Goal: Find specific page/section: Find specific page/section

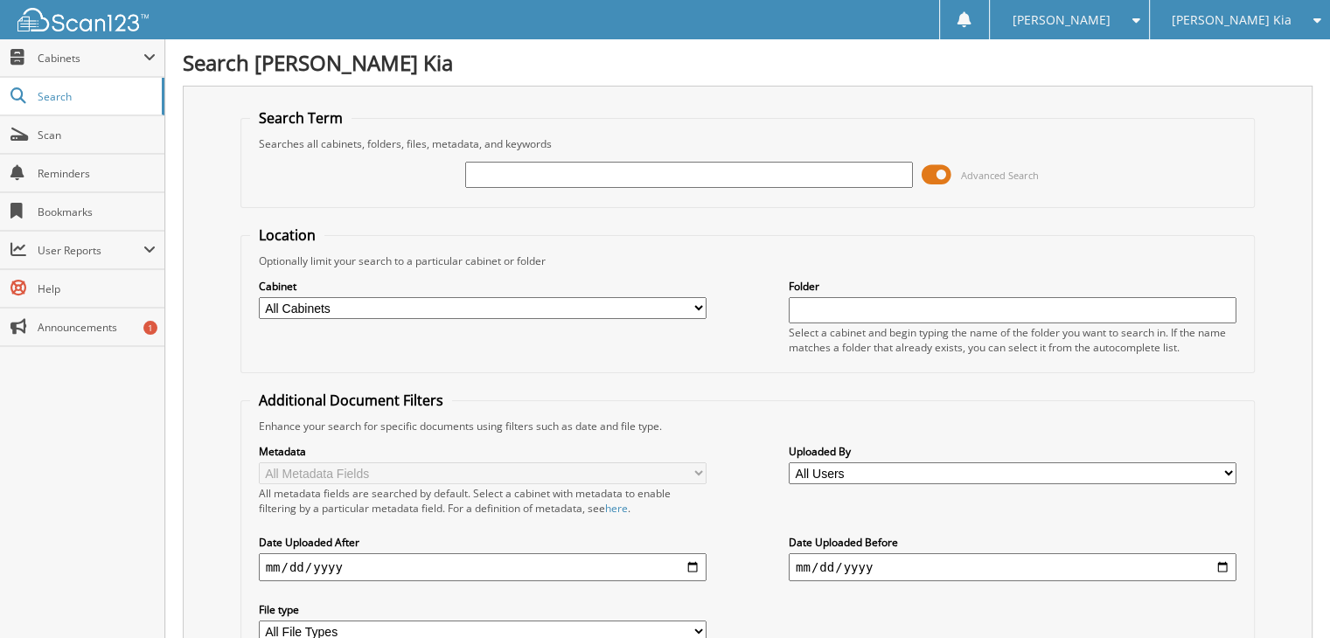
click at [686, 173] on input "text" at bounding box center [689, 175] width 448 height 26
type input "132243"
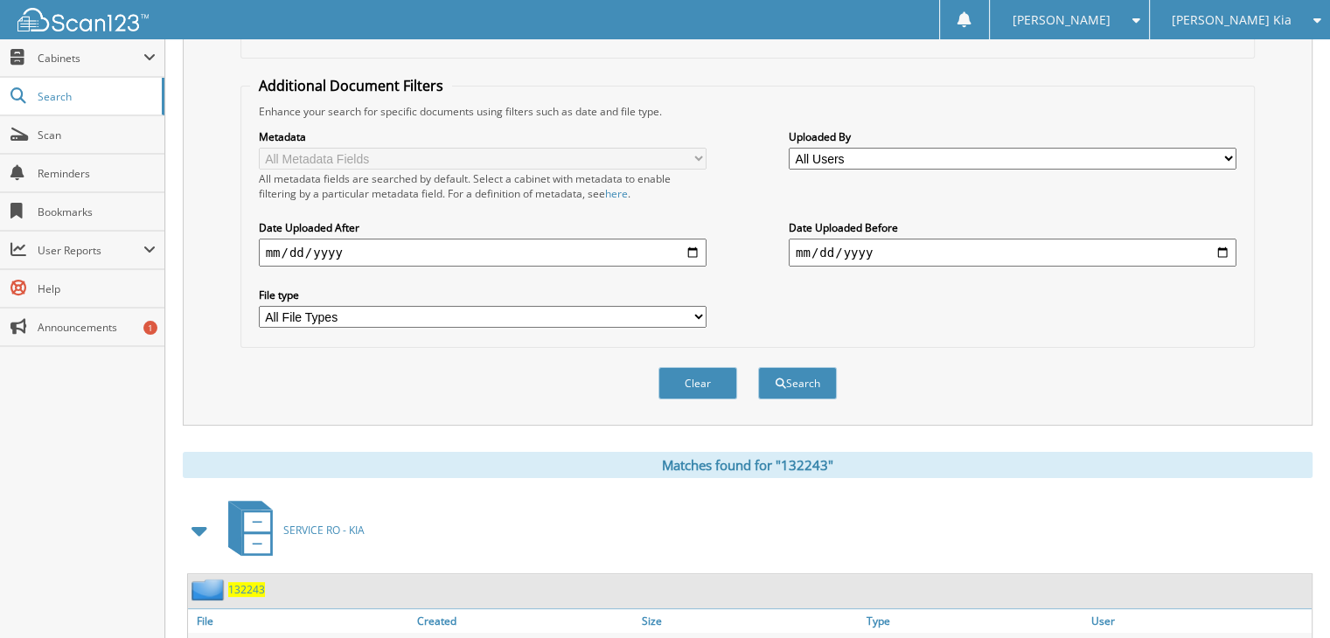
scroll to position [427, 0]
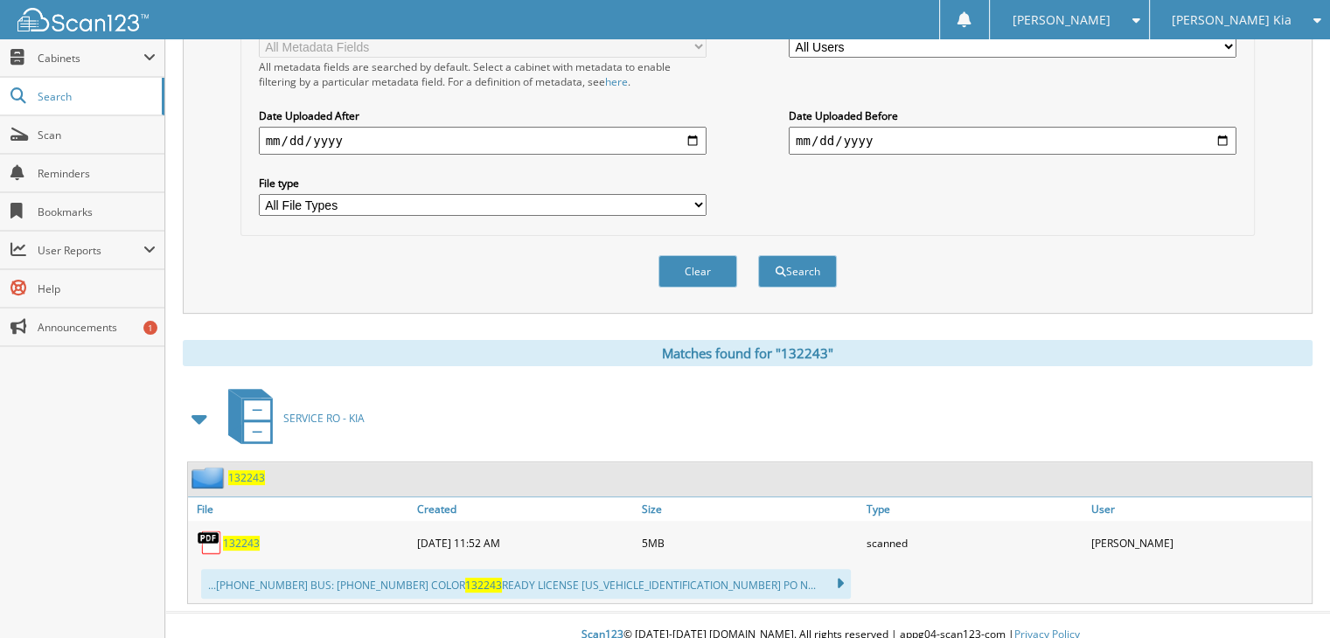
click at [257, 470] on span "132243" at bounding box center [246, 477] width 37 height 15
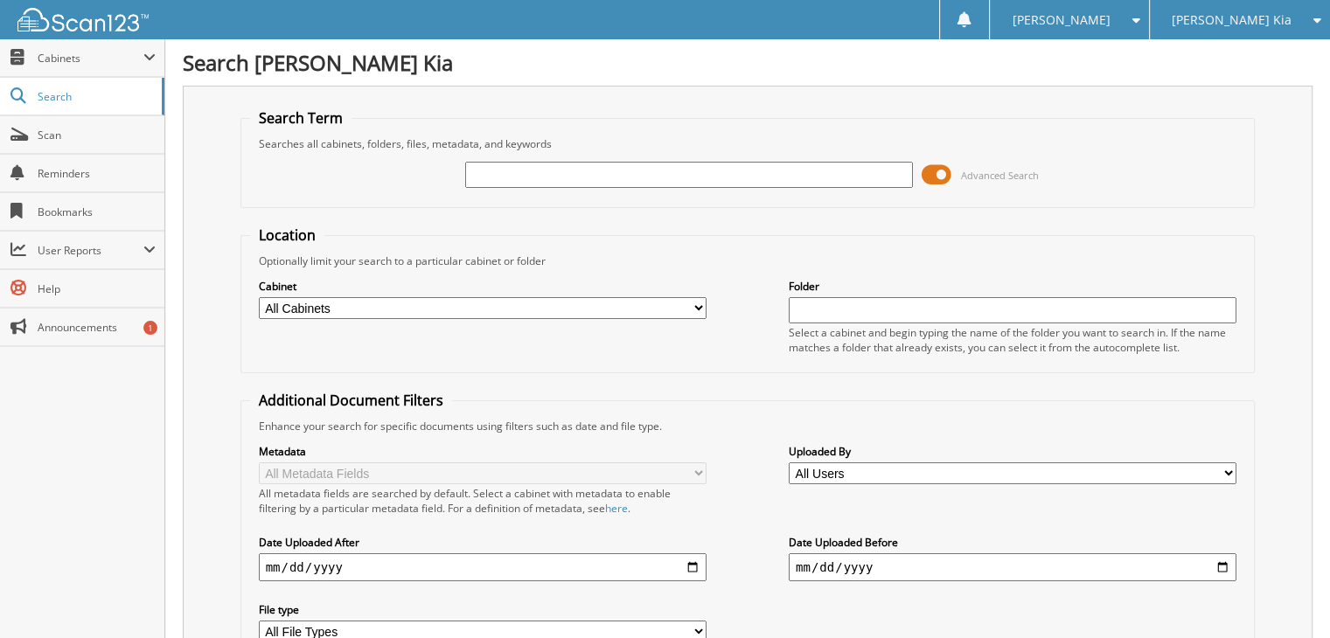
click at [717, 172] on input "text" at bounding box center [689, 175] width 448 height 26
type input "103668"
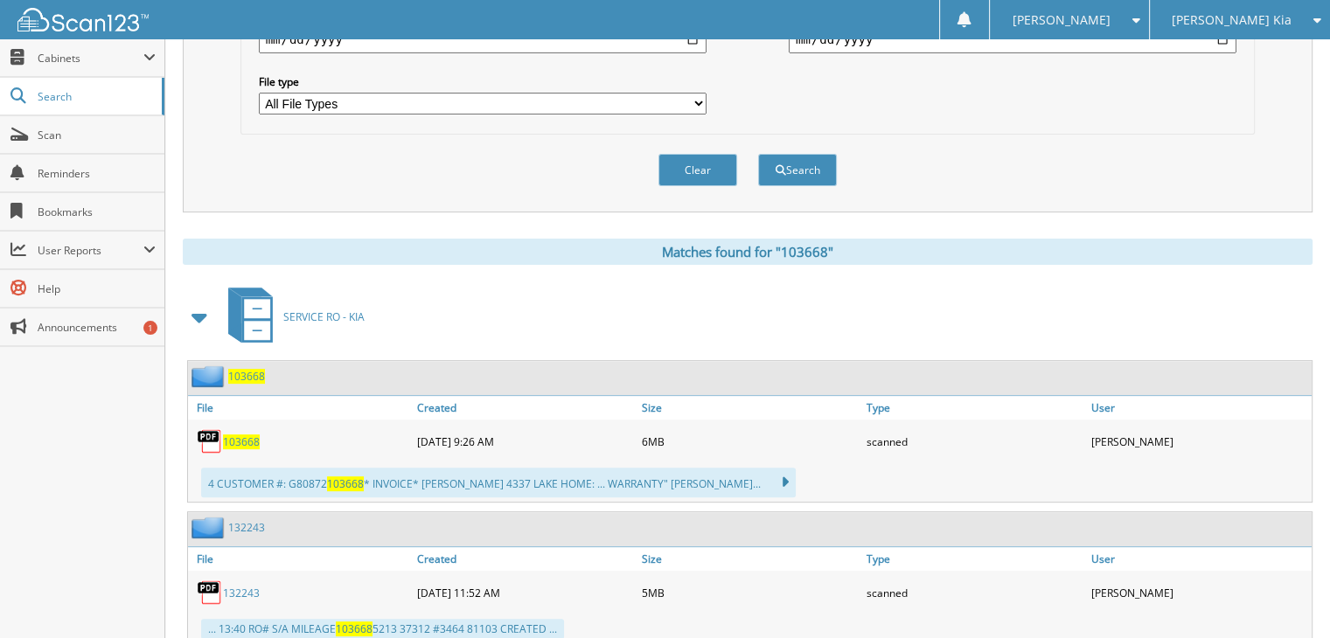
scroll to position [566, 0]
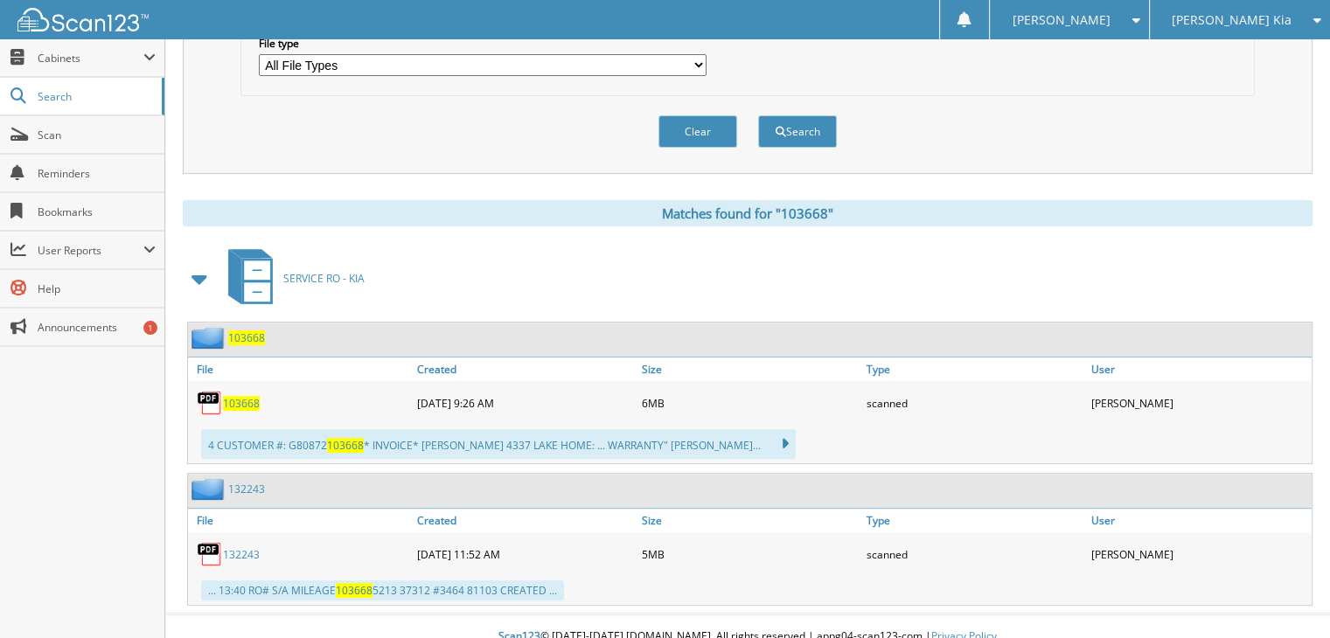
click at [251, 330] on span "103668" at bounding box center [246, 337] width 37 height 15
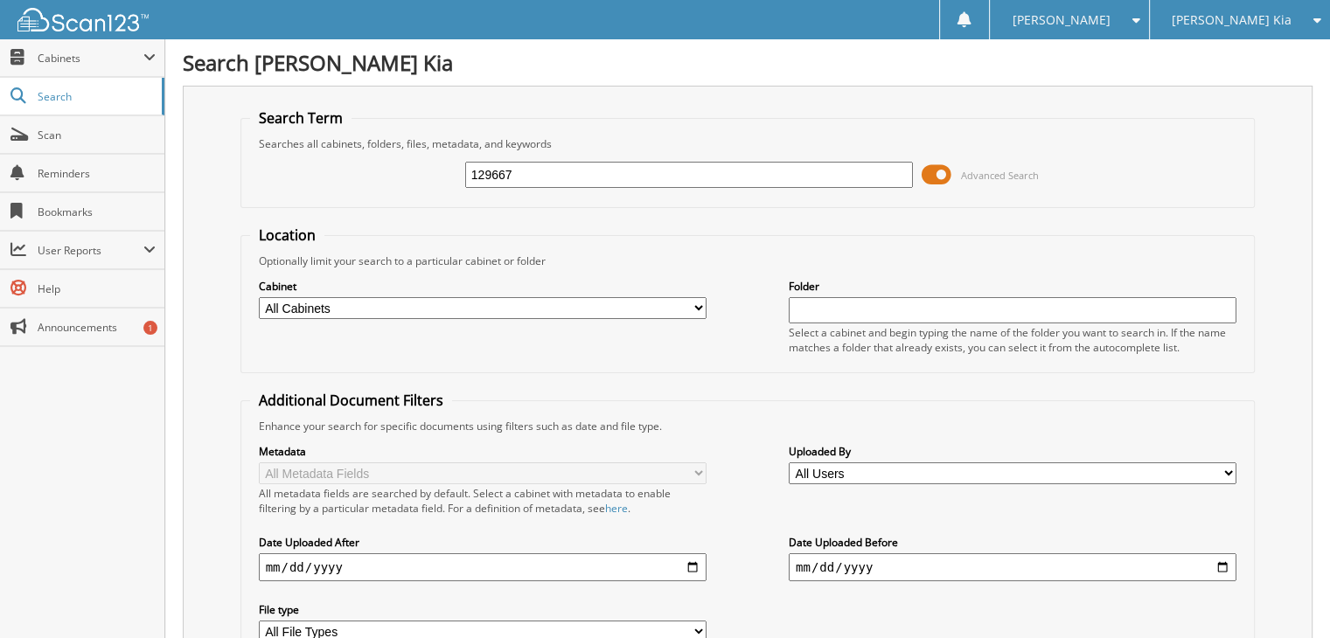
type input "129667"
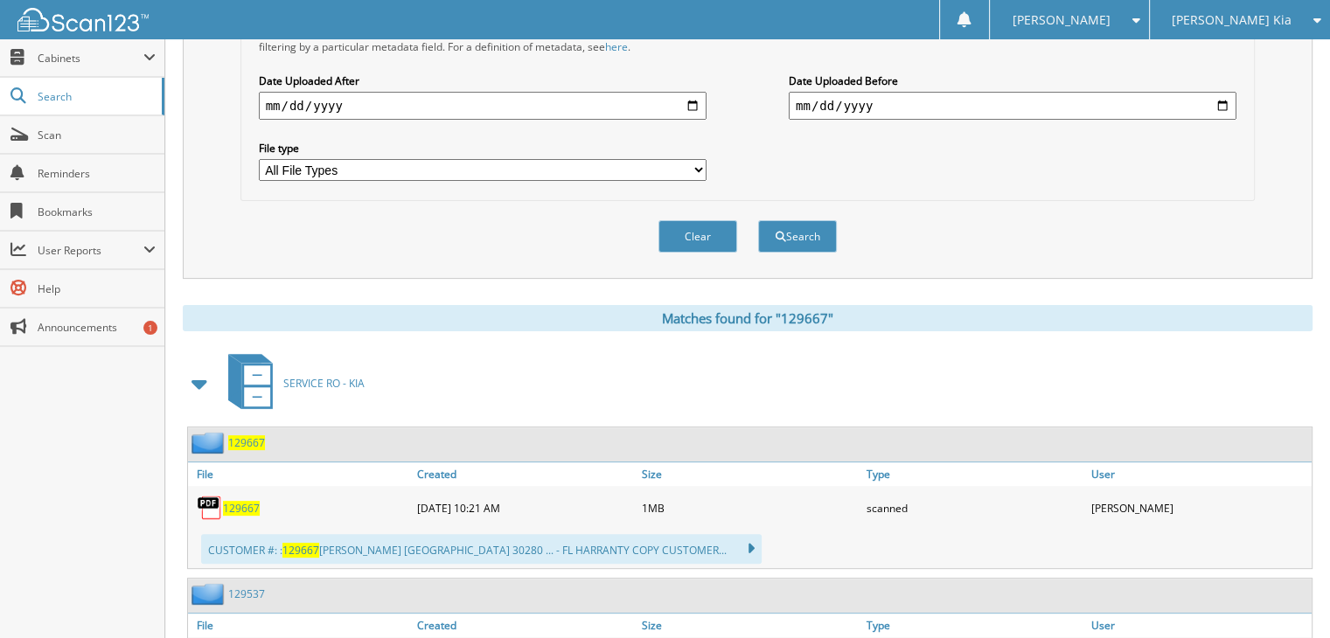
scroll to position [577, 0]
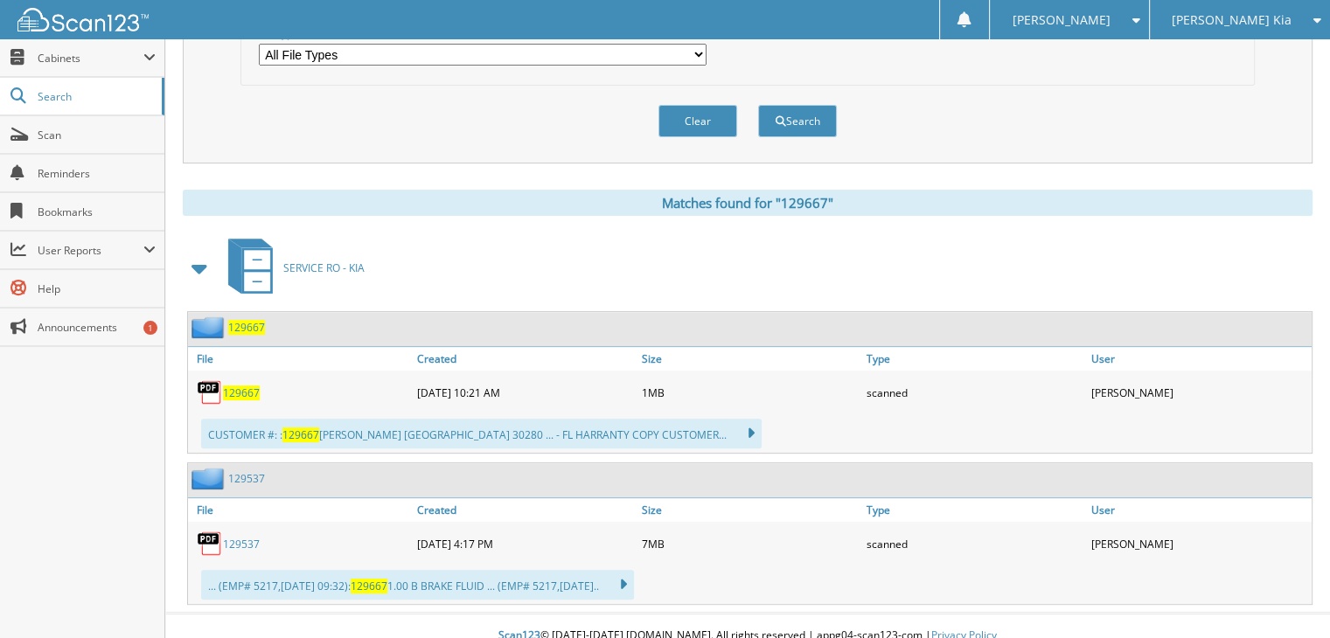
click at [247, 320] on span "129667" at bounding box center [246, 327] width 37 height 15
